Goal: Information Seeking & Learning: Learn about a topic

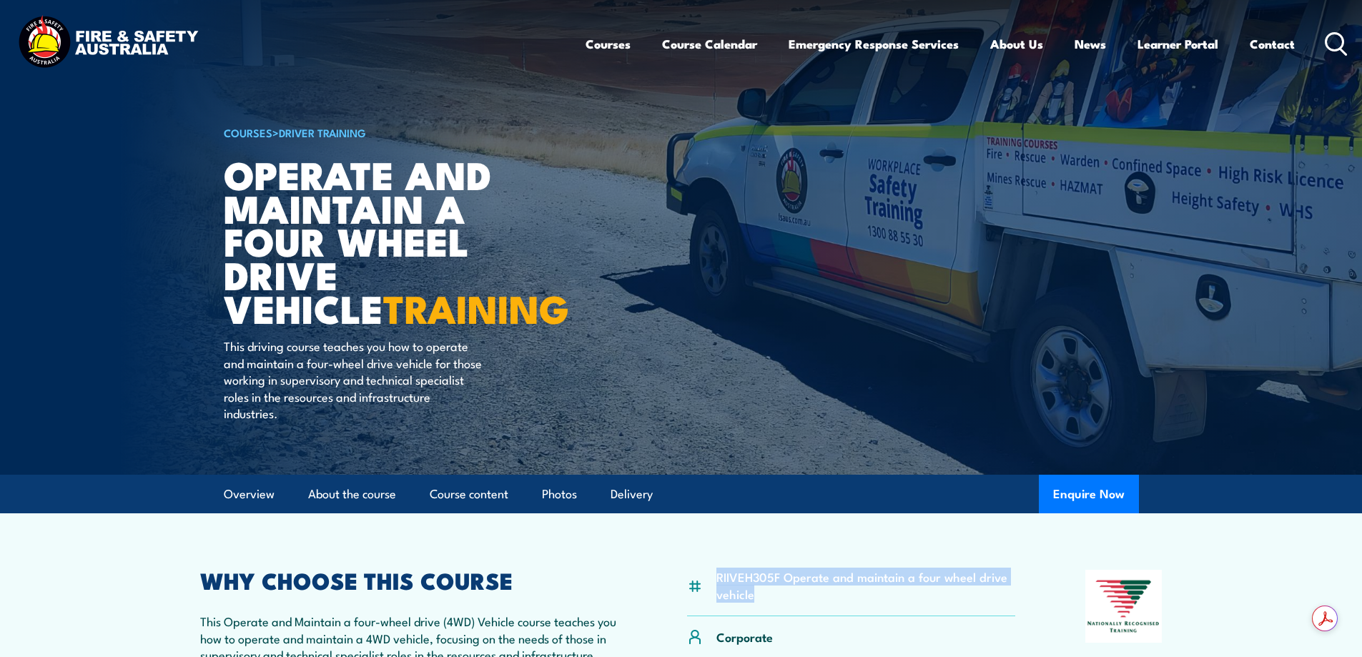
drag, startPoint x: 760, startPoint y: 595, endPoint x: 711, endPoint y: 579, distance: 51.3
click at [711, 579] on div "RIIVEH305F Operate and maintain a four wheel drive vehicle" at bounding box center [851, 593] width 329 height 46
copy li "RIIVEH305F Operate and maintain a four wheel drive vehicle"
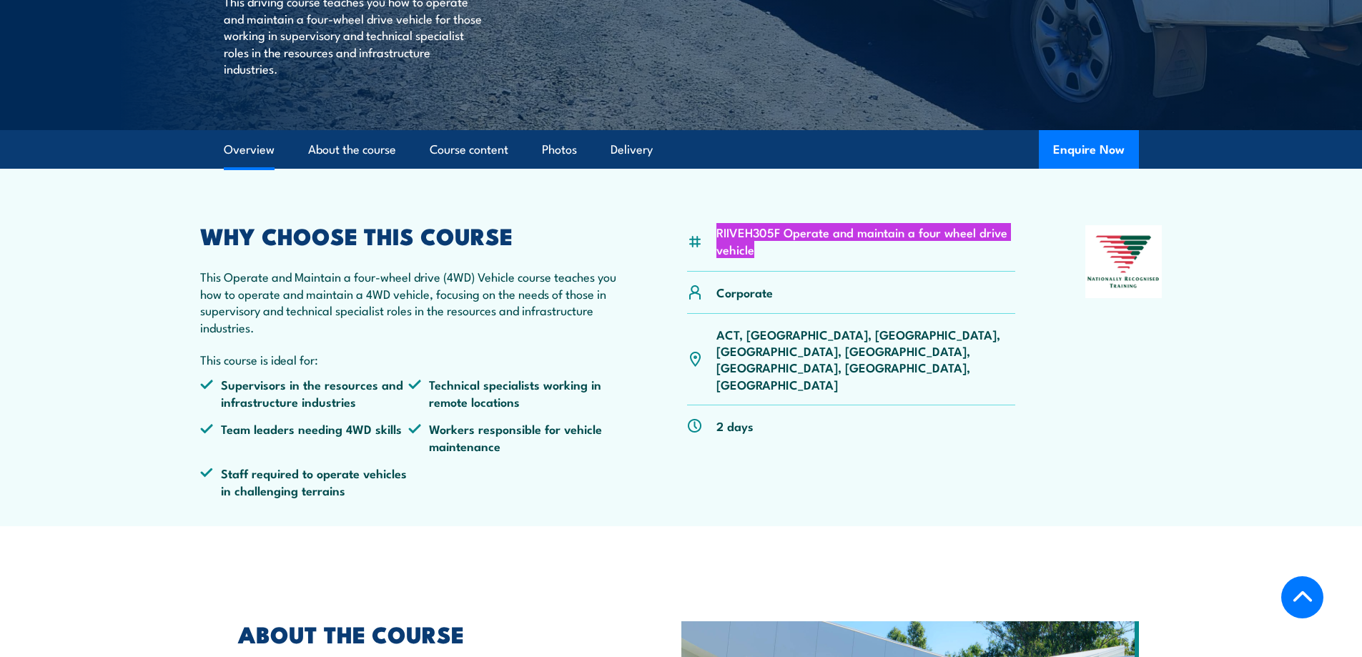
scroll to position [214, 0]
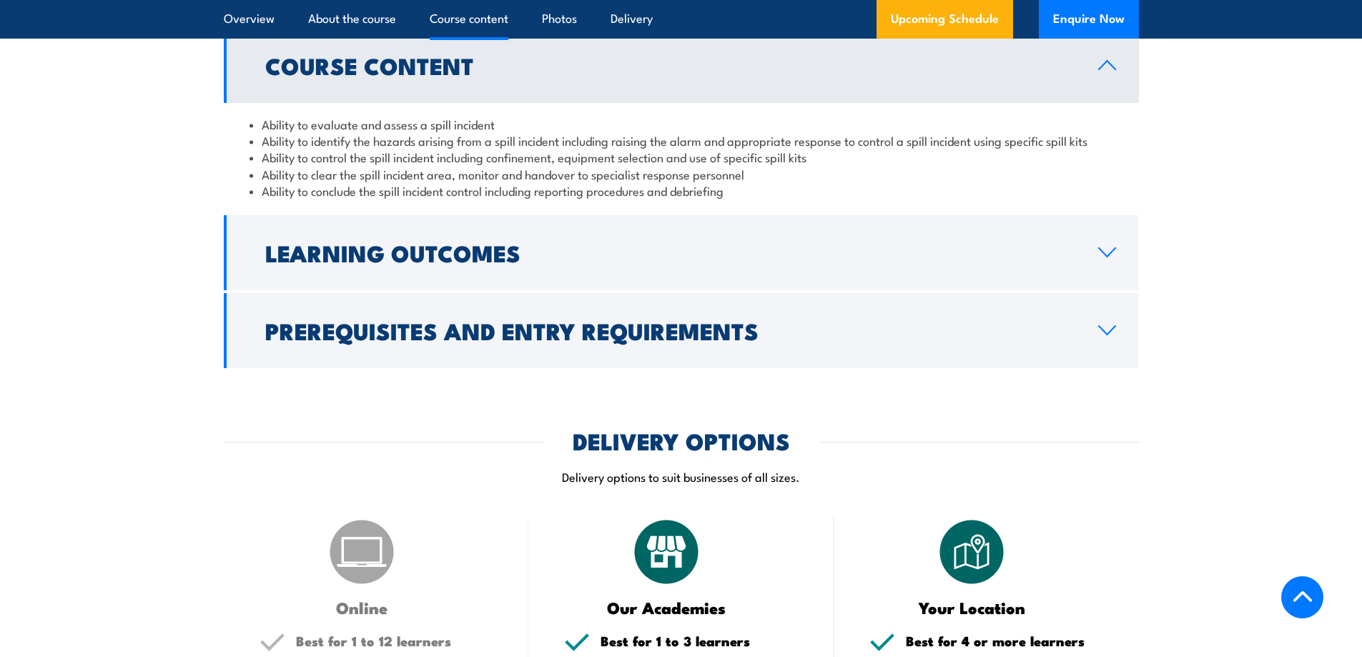
scroll to position [1144, 0]
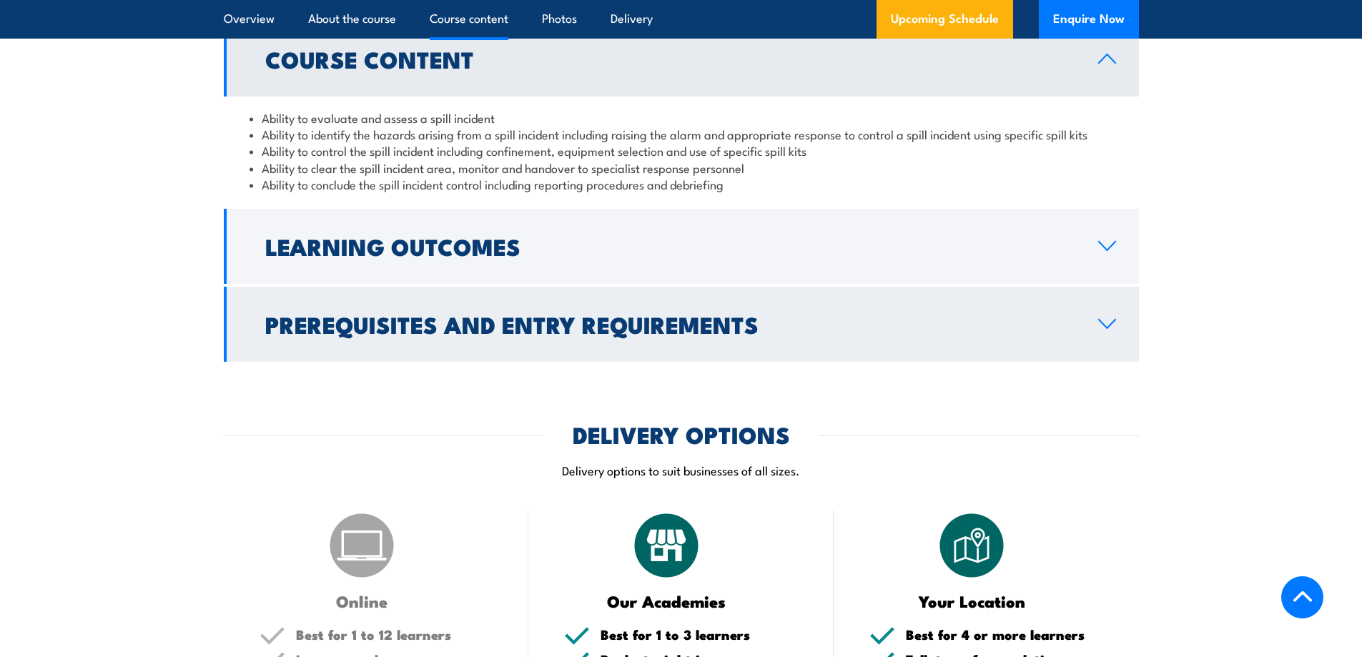
click at [256, 337] on link "Prerequisites and Entry Requirements" at bounding box center [681, 324] width 915 height 75
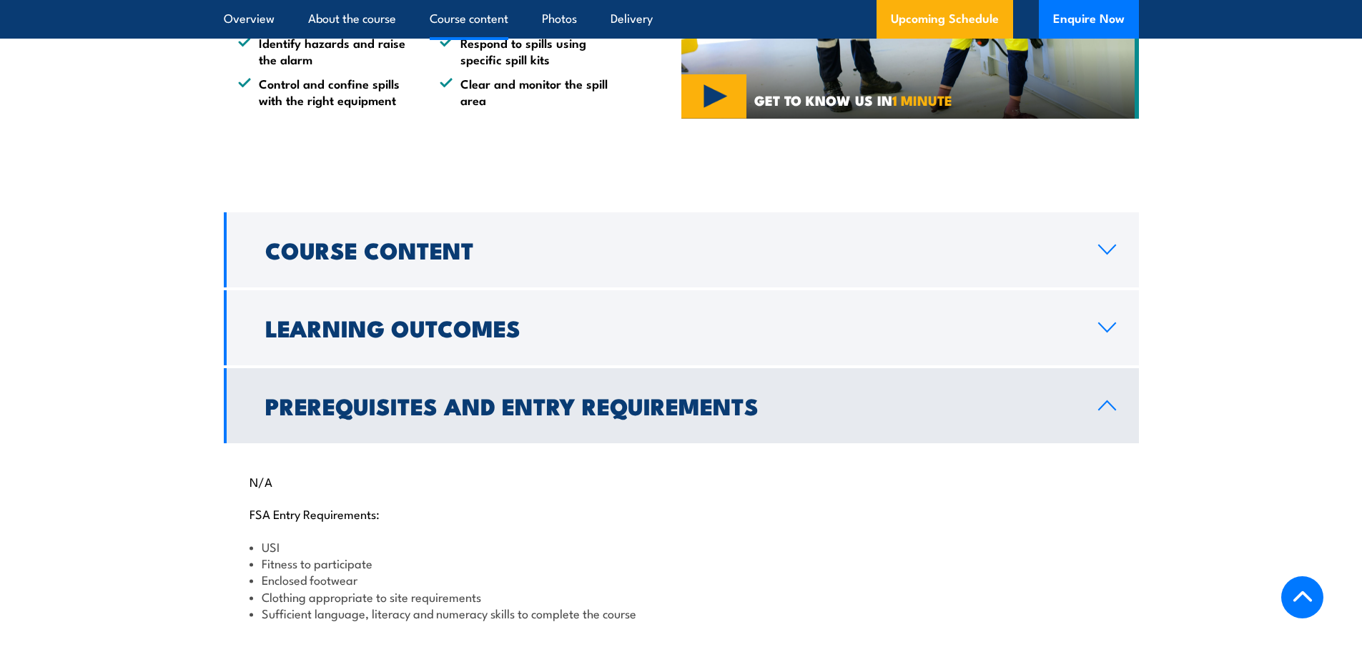
scroll to position [929, 0]
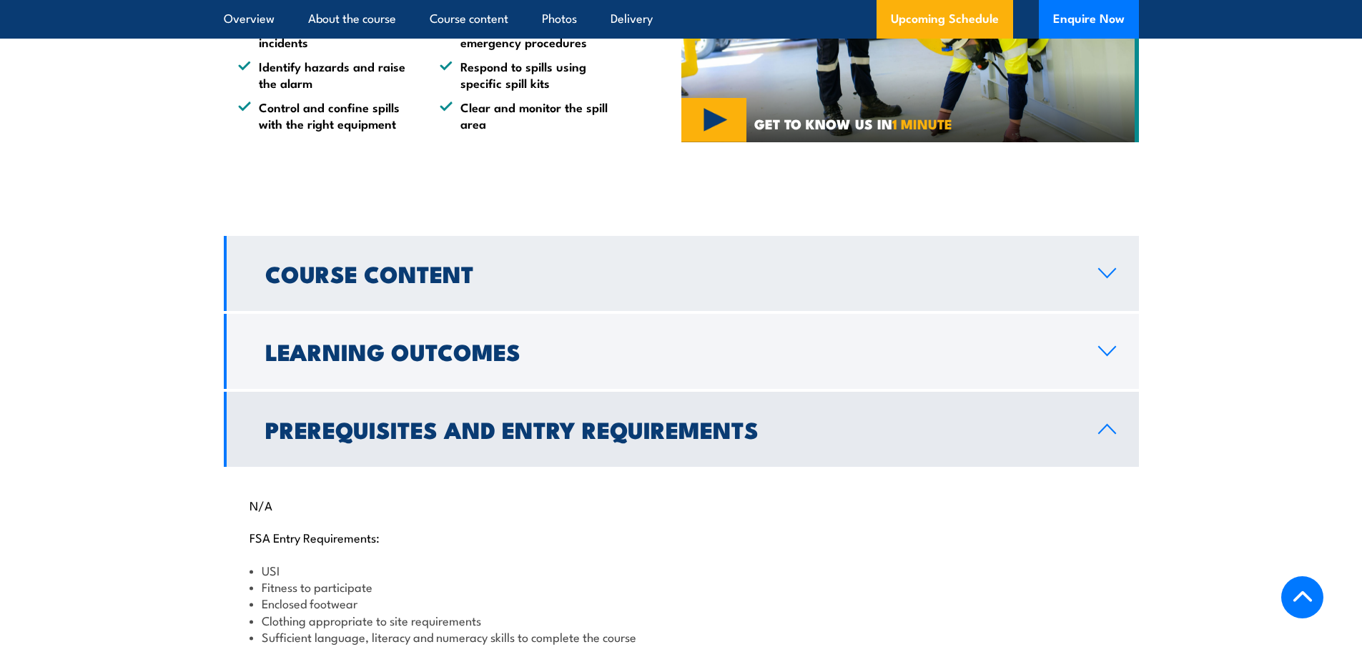
click at [279, 291] on link "Course Content" at bounding box center [681, 273] width 915 height 75
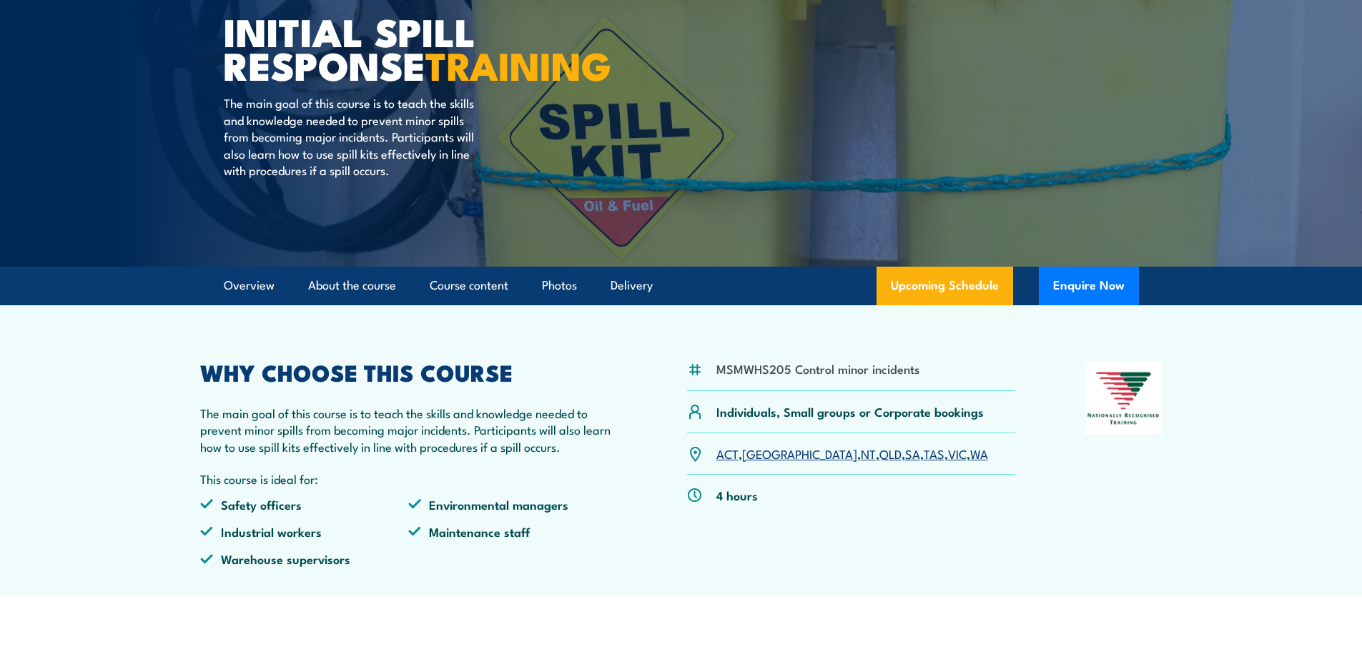
scroll to position [0, 0]
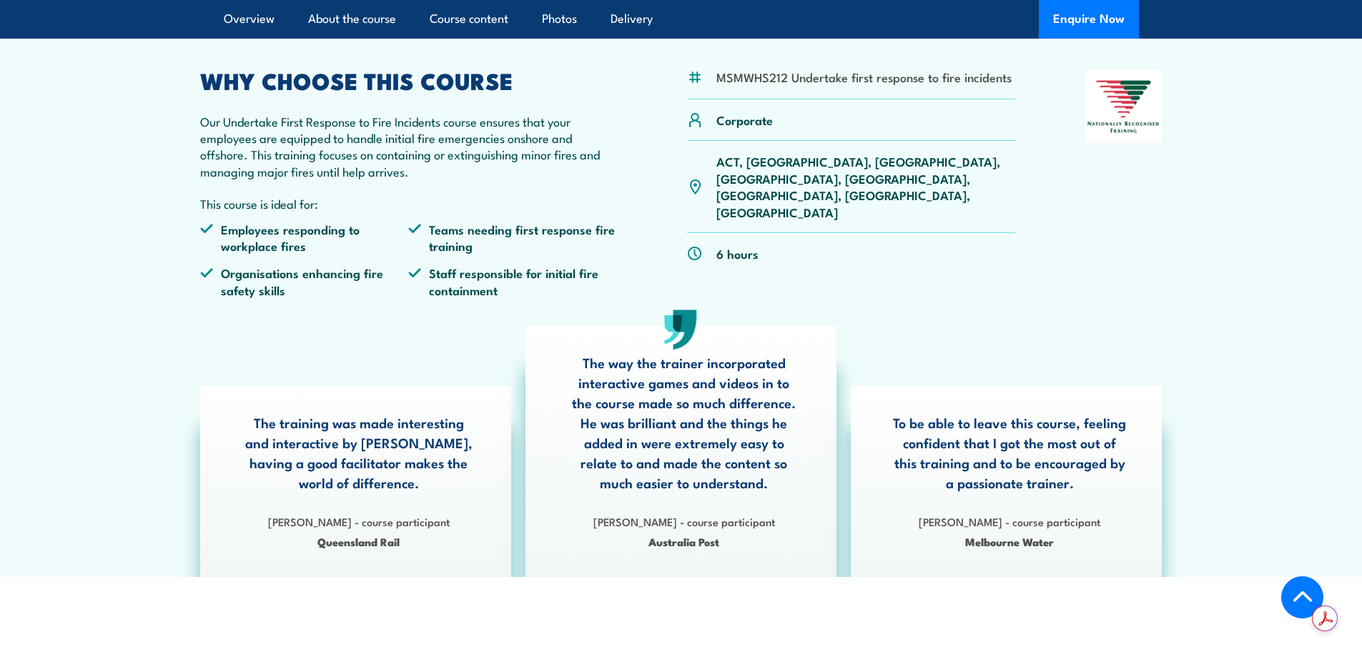
scroll to position [71, 0]
